Goal: Information Seeking & Learning: Learn about a topic

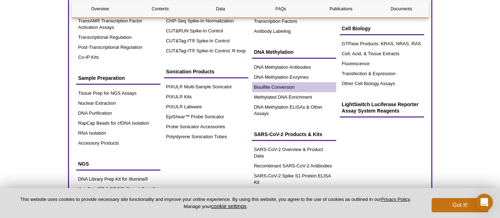
scroll to position [198, 0]
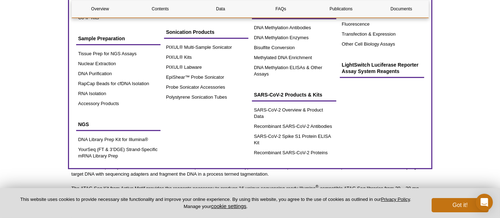
click at [212, 136] on div "Chromatin Analysis ATAC-Seq Assay Kits Histone Analysis Nucleosome Analysis Chr…" at bounding box center [206, 12] width 84 height 297
click at [215, 135] on div "Chromatin Analysis ATAC-Seq Assay Kits Histone Analysis Nucleosome Analysis Chr…" at bounding box center [206, 12] width 84 height 297
click at [215, 136] on div "Chromatin Analysis ATAC-Seq Assay Kits Histone Analysis Nucleosome Analysis Chr…" at bounding box center [206, 12] width 84 height 297
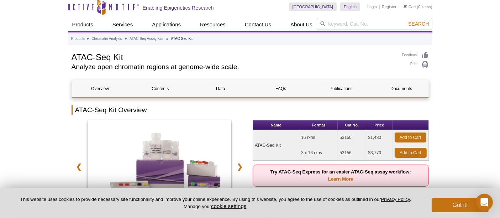
scroll to position [0, 0]
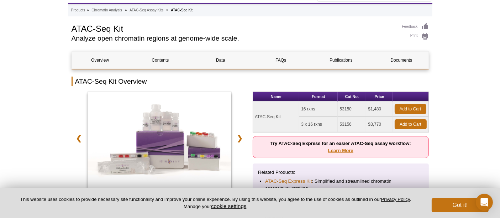
scroll to position [46, 0]
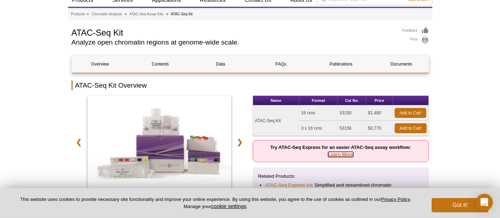
click at [345, 153] on link "Learn More" at bounding box center [340, 154] width 25 height 5
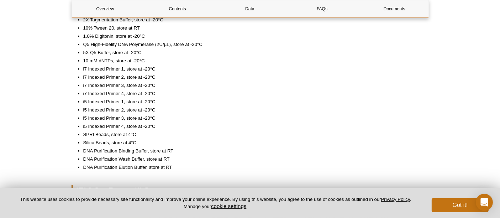
scroll to position [712, 0]
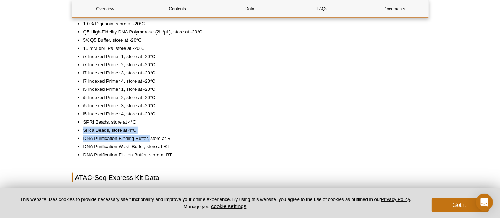
drag, startPoint x: 80, startPoint y: 127, endPoint x: 151, endPoint y: 132, distance: 71.1
click at [151, 132] on ul "ATAC Lysis Buffer, store at RT Assembled Transposomes, store at -20°C 10X PBS, …" at bounding box center [247, 68] width 350 height 179
click at [188, 123] on li "SPRI Beads, store at 4°C" at bounding box center [252, 122] width 339 height 7
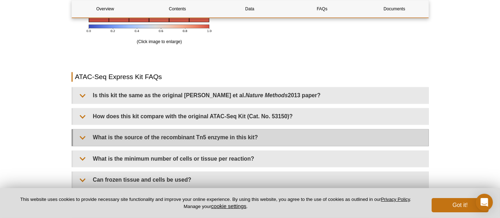
scroll to position [1464, 0]
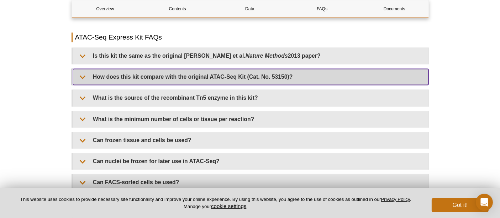
click at [250, 76] on summary "How does this kit compare with the original ATAC-Seq Kit (Cat. No. 53150)?" at bounding box center [251, 77] width 356 height 16
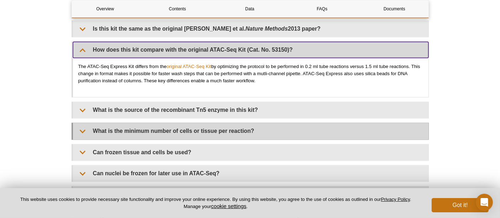
scroll to position [1504, 0]
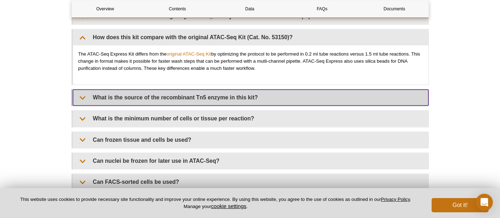
click at [230, 96] on summary "What is the source of the recombinant Tn5 enzyme in this kit?" at bounding box center [251, 97] width 356 height 16
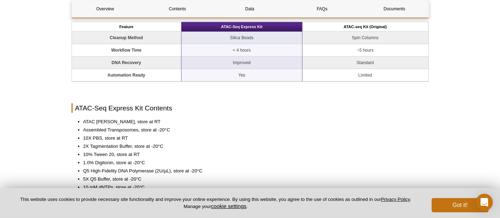
scroll to position [554, 0]
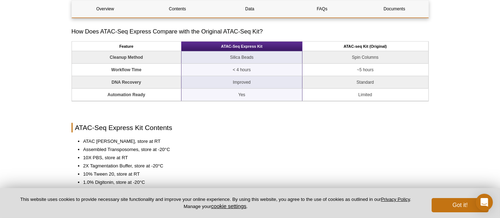
click at [312, 140] on li "ATAC [PERSON_NAME], store at RT" at bounding box center [252, 141] width 339 height 7
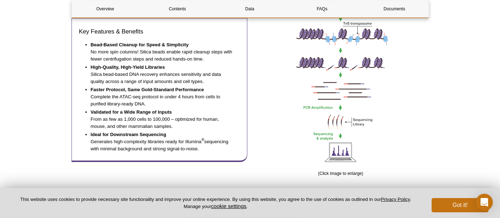
scroll to position [356, 0]
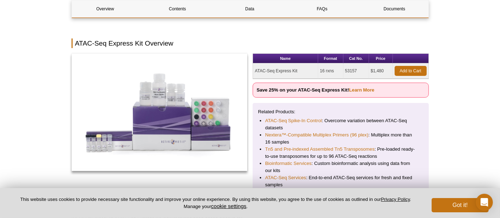
scroll to position [41, 0]
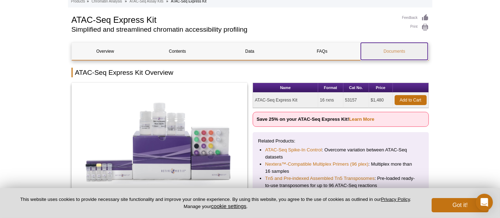
click at [388, 54] on link "Documents" at bounding box center [394, 51] width 67 height 17
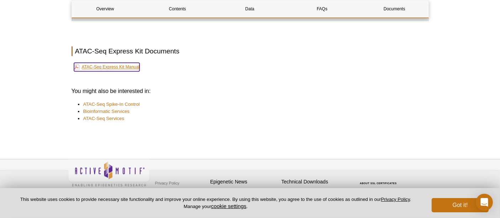
click at [109, 63] on link "ATAC-Seq Express Kit Manual" at bounding box center [107, 67] width 66 height 9
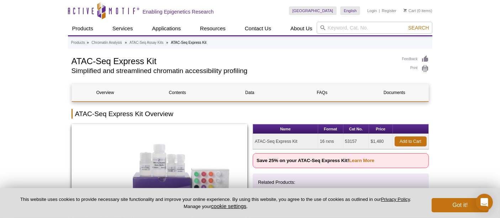
scroll to position [0, 0]
